Goal: Transaction & Acquisition: Subscribe to service/newsletter

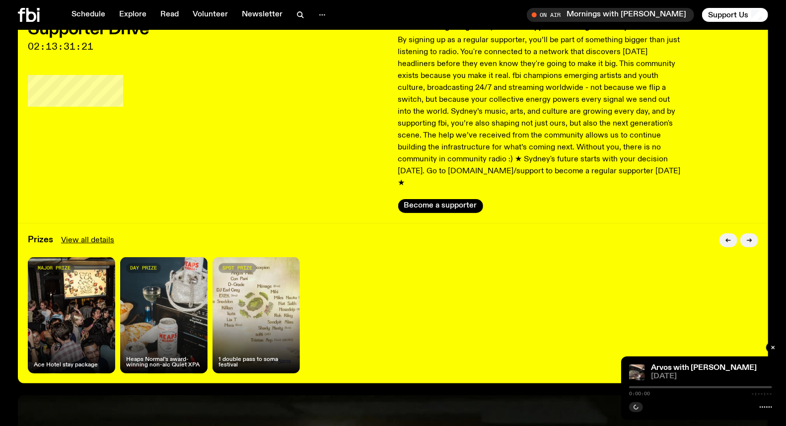
scroll to position [105, 0]
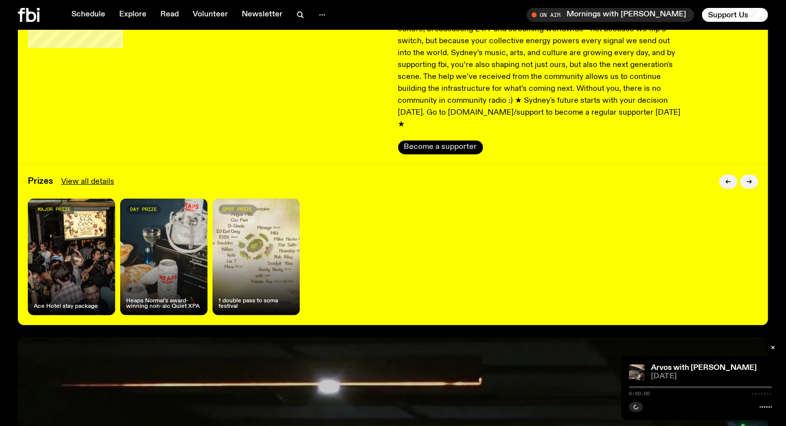
click at [438, 141] on button "Become a supporter" at bounding box center [440, 148] width 85 height 14
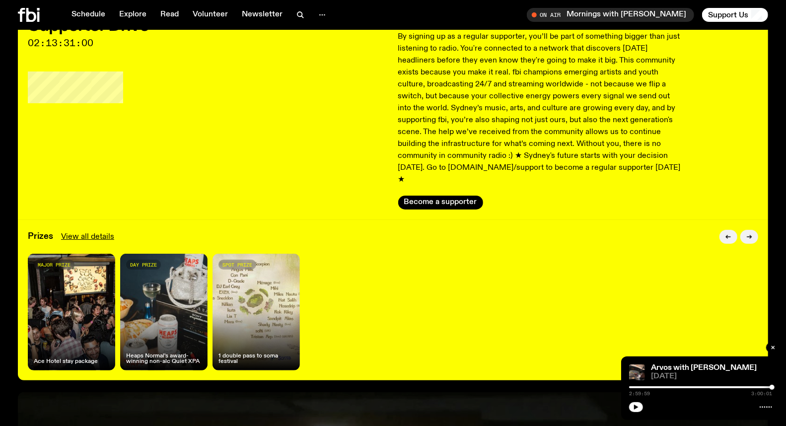
scroll to position [0, 0]
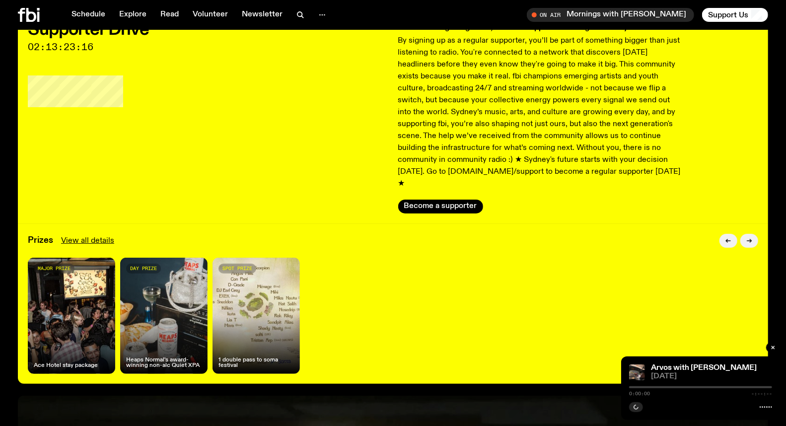
scroll to position [105, 0]
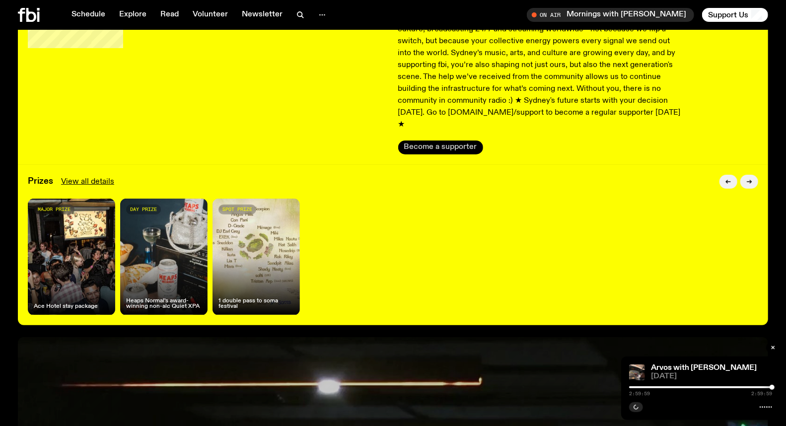
click at [448, 141] on button "Become a supporter" at bounding box center [440, 148] width 85 height 14
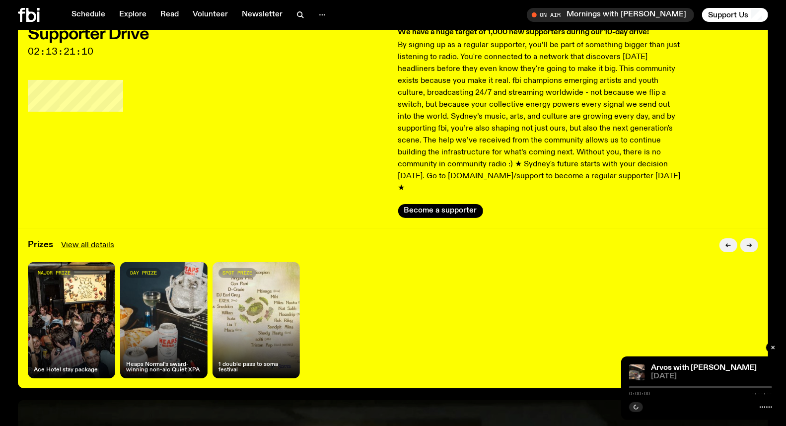
scroll to position [104, 0]
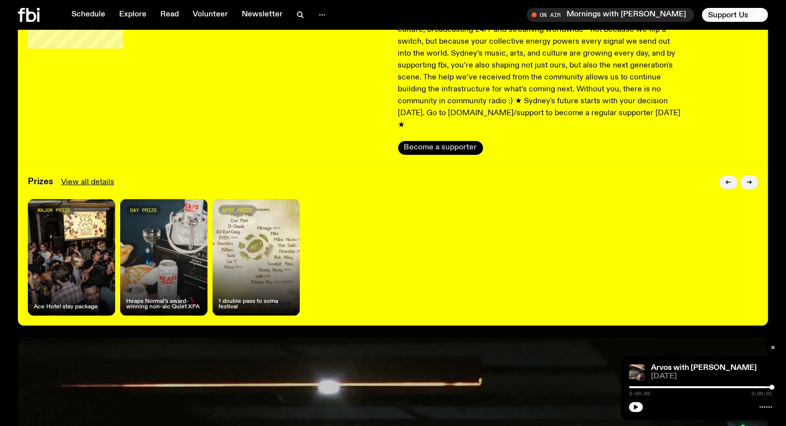
click at [434, 141] on button "Become a supporter" at bounding box center [440, 148] width 85 height 14
